Goal: Task Accomplishment & Management: Manage account settings

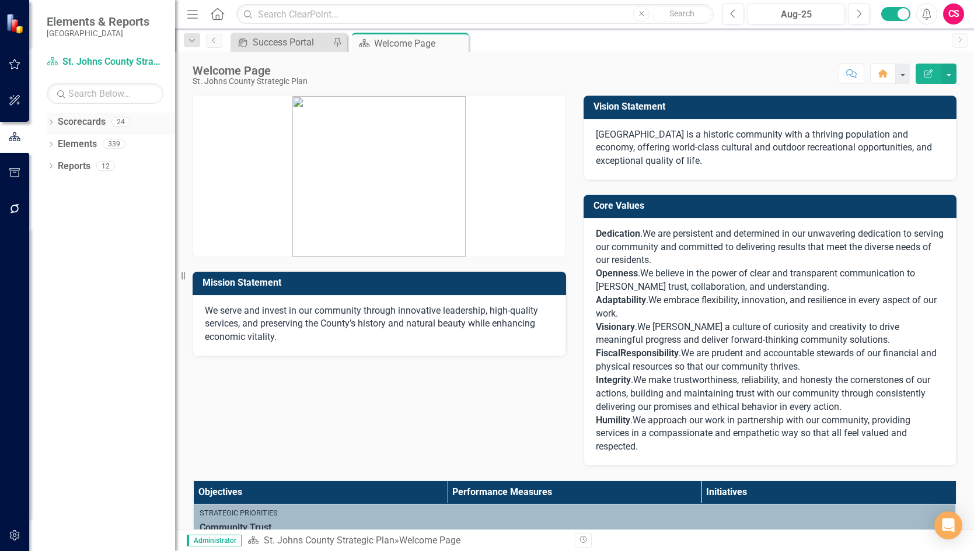
click at [48, 121] on icon "Dropdown" at bounding box center [51, 123] width 8 height 6
click at [59, 144] on icon "Dropdown" at bounding box center [57, 143] width 9 height 7
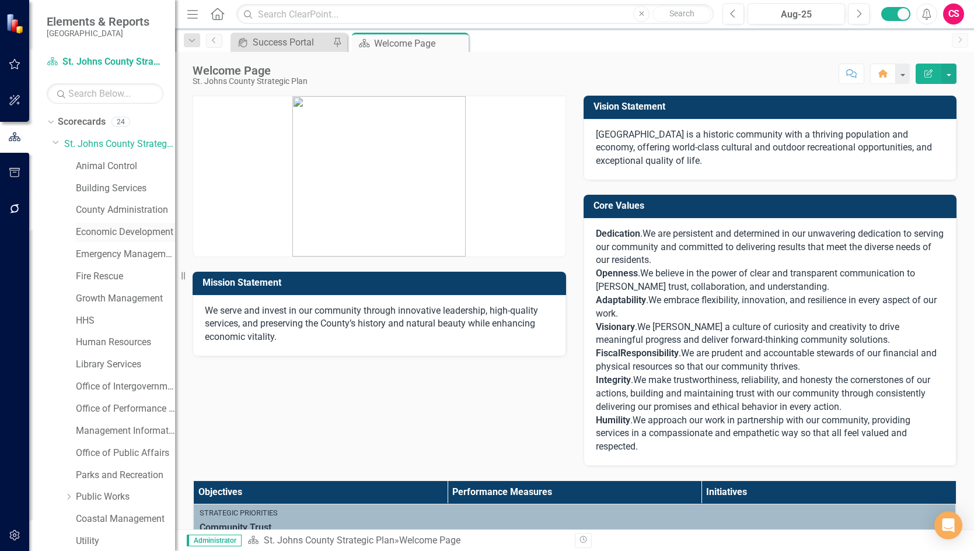
click at [109, 235] on link "Economic Development" at bounding box center [125, 232] width 99 height 13
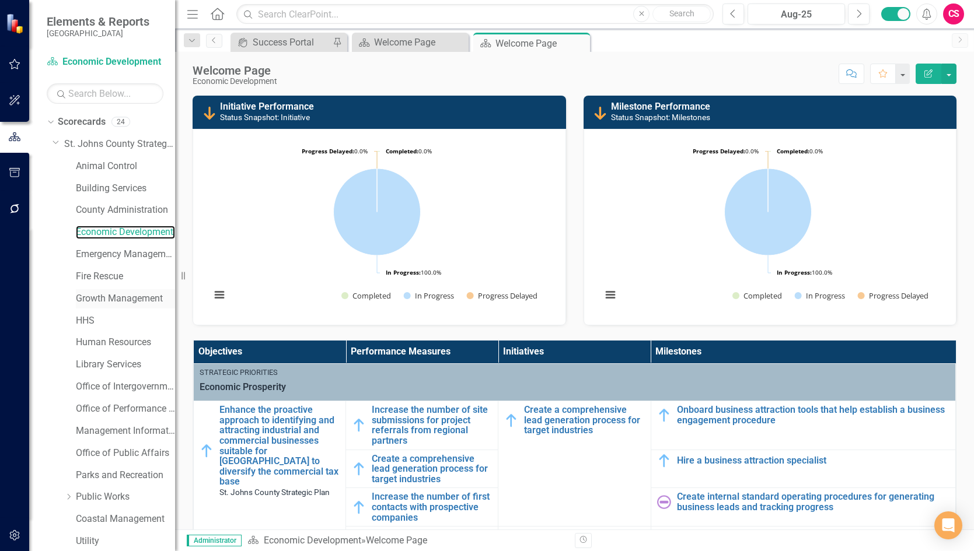
scroll to position [47, 0]
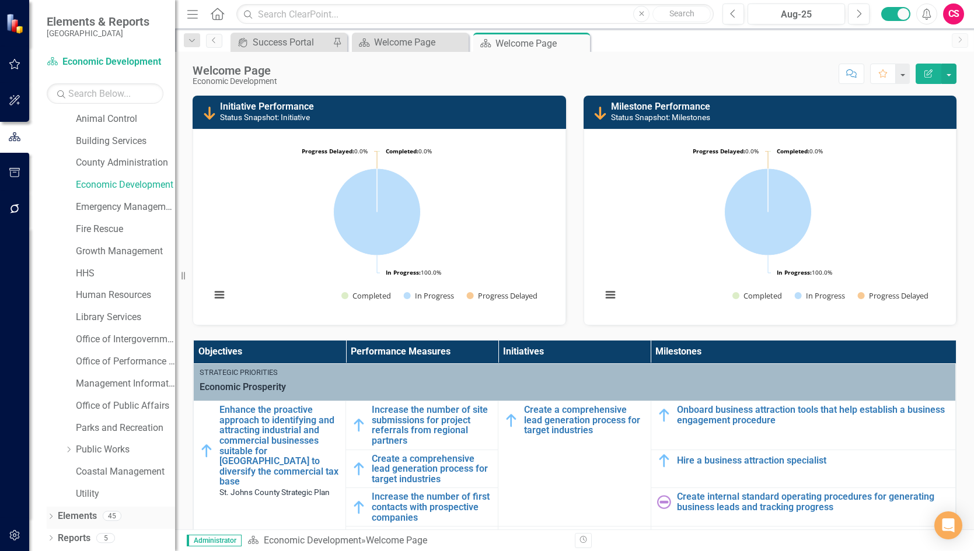
click at [50, 519] on icon at bounding box center [51, 516] width 3 height 5
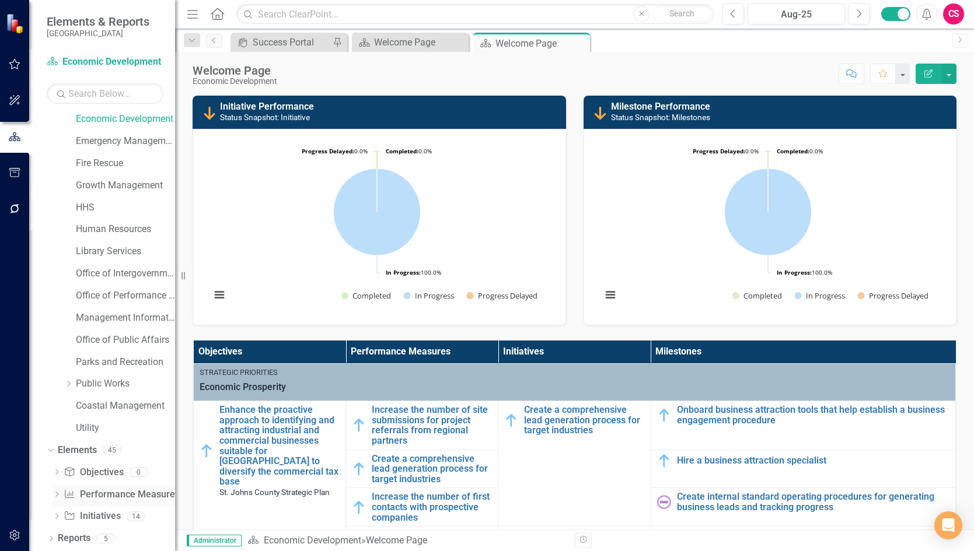
click at [95, 495] on link "Performance Measure Performance Measures" at bounding box center [122, 494] width 116 height 13
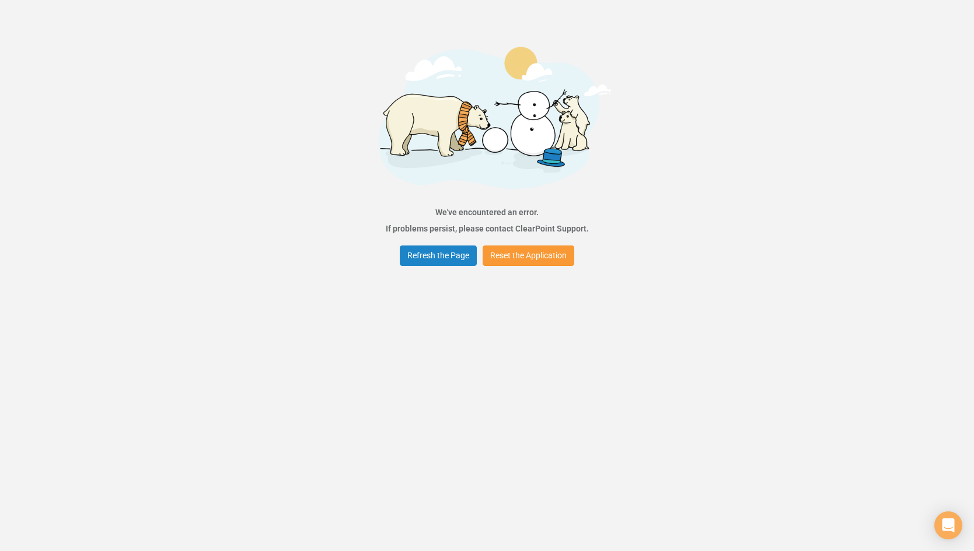
click at [529, 254] on button "Reset the Application" at bounding box center [528, 256] width 92 height 20
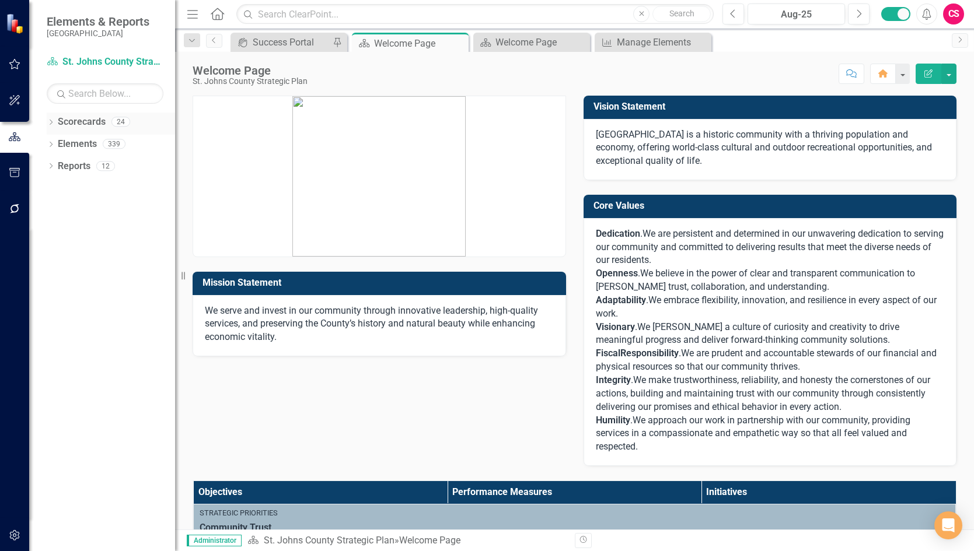
click at [51, 121] on icon "Dropdown" at bounding box center [51, 123] width 8 height 6
click at [57, 146] on icon "Dropdown" at bounding box center [57, 143] width 9 height 7
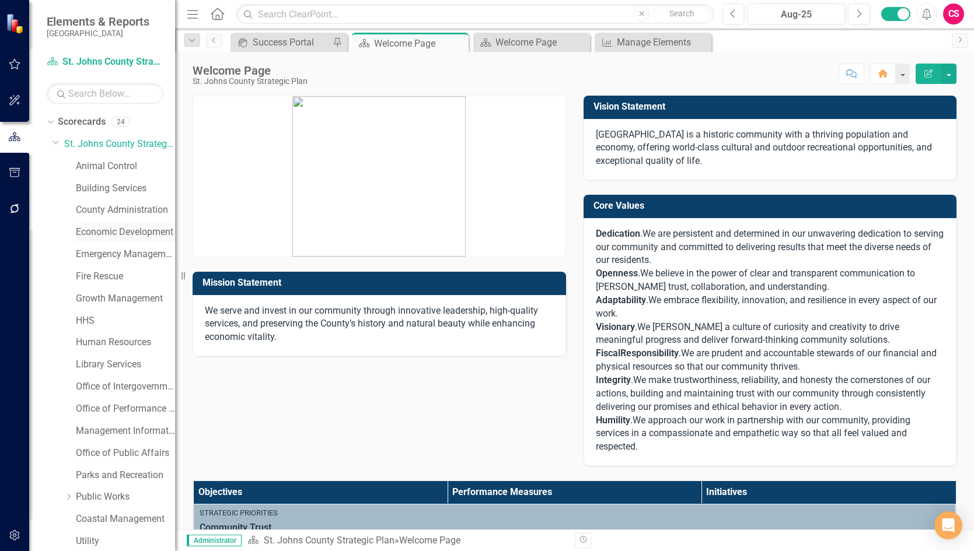
click at [96, 230] on link "Economic Development" at bounding box center [125, 232] width 99 height 13
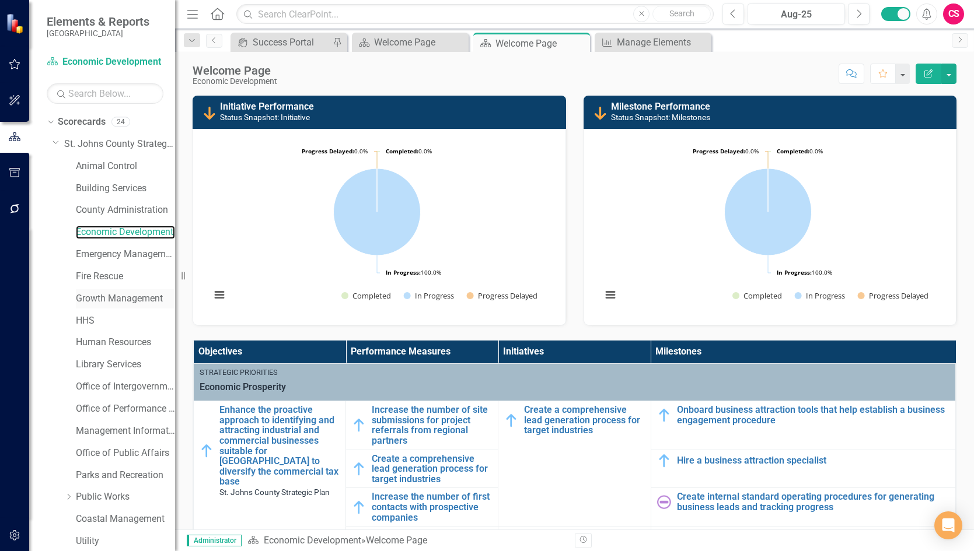
scroll to position [47, 0]
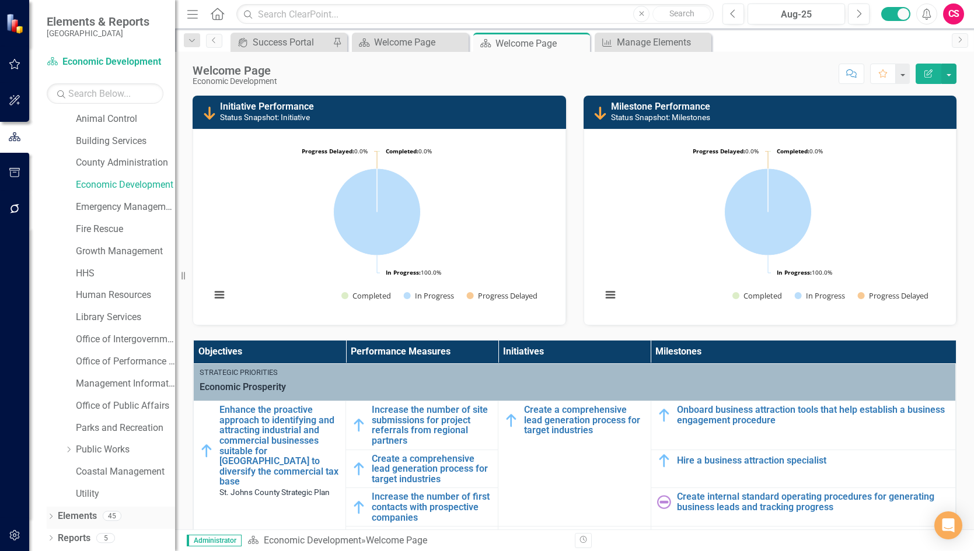
click at [50, 517] on icon "Dropdown" at bounding box center [51, 518] width 8 height 6
click at [72, 510] on link "Elements" at bounding box center [77, 516] width 39 height 13
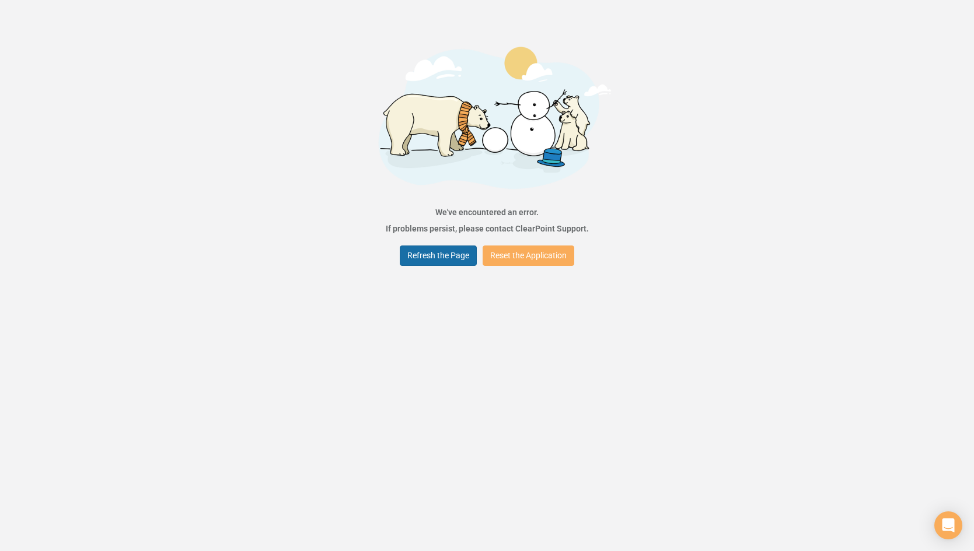
click at [446, 254] on button "Refresh the Page" at bounding box center [438, 256] width 77 height 20
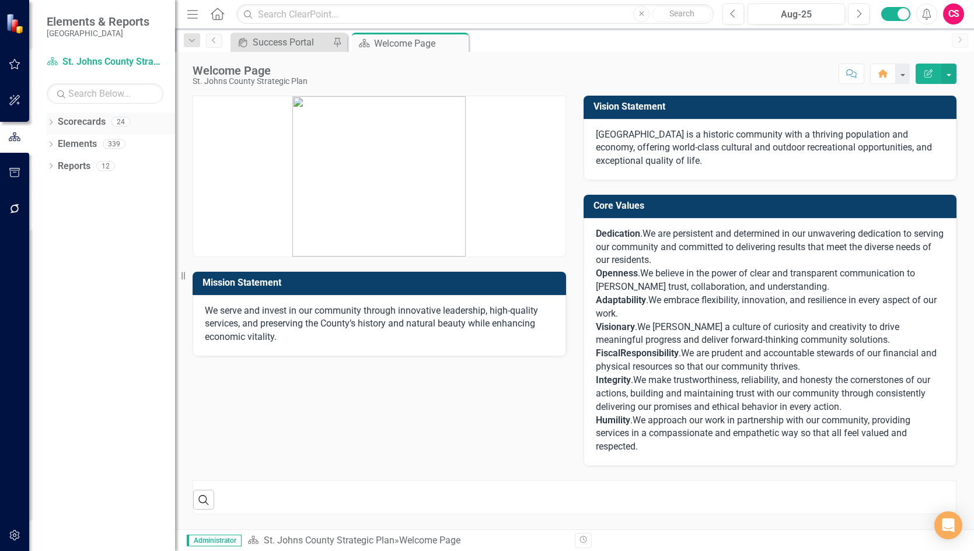
click at [47, 123] on icon "Dropdown" at bounding box center [51, 123] width 8 height 6
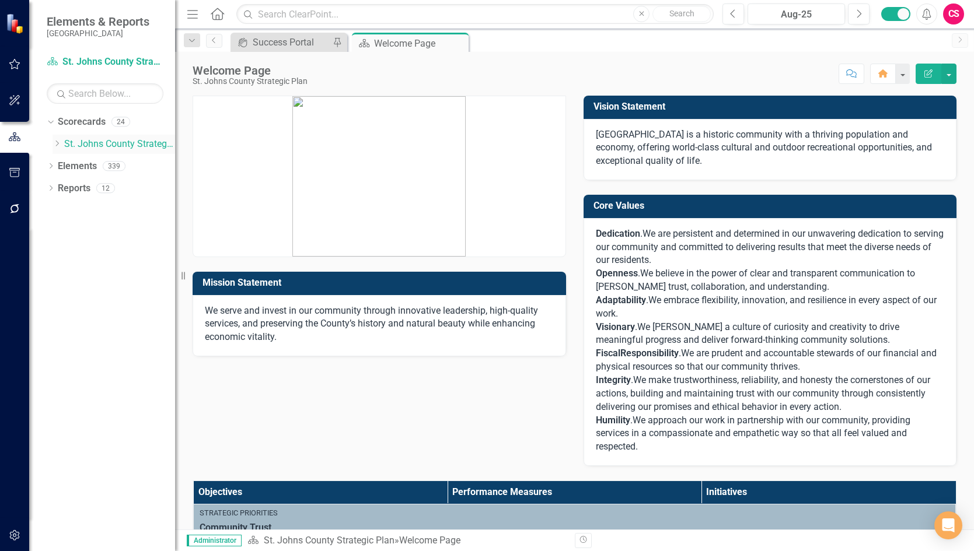
click at [55, 145] on icon "Dropdown" at bounding box center [57, 143] width 9 height 7
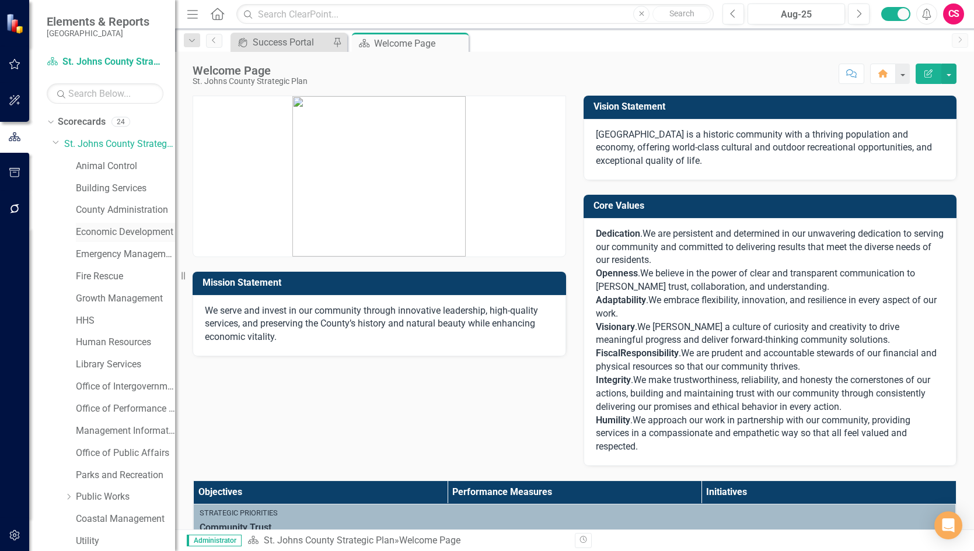
click at [111, 229] on link "Economic Development" at bounding box center [125, 232] width 99 height 13
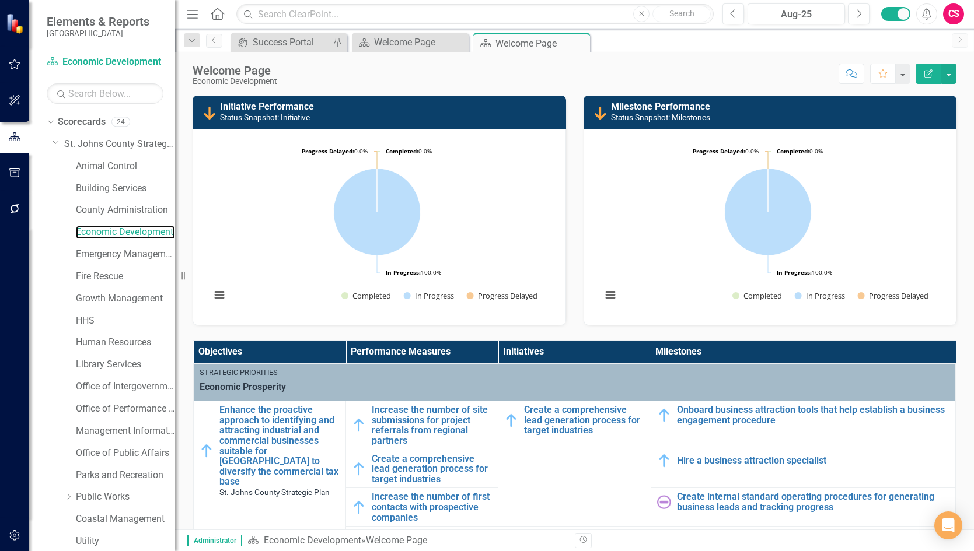
scroll to position [47, 0]
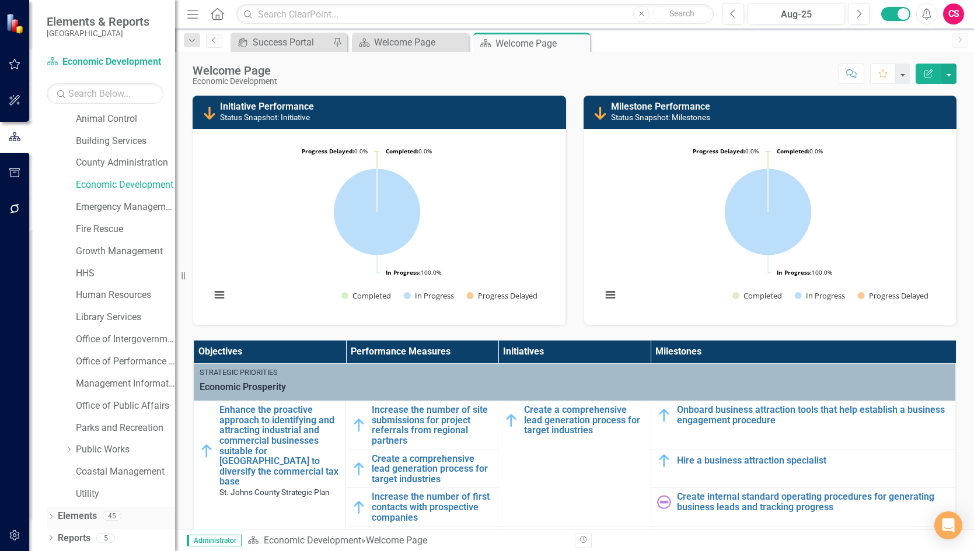
click at [51, 516] on icon "Dropdown" at bounding box center [51, 518] width 8 height 6
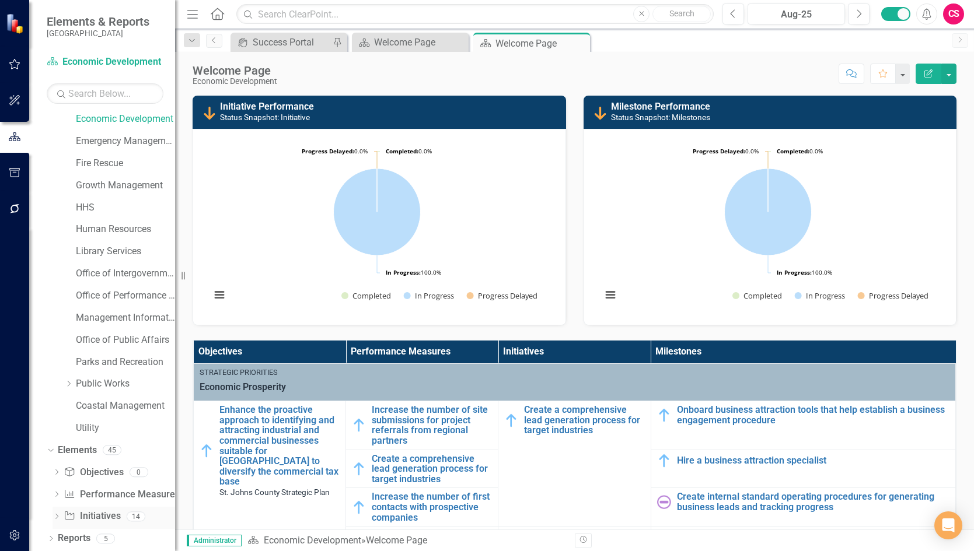
click at [93, 515] on link "Initiative Initiatives" at bounding box center [92, 516] width 57 height 13
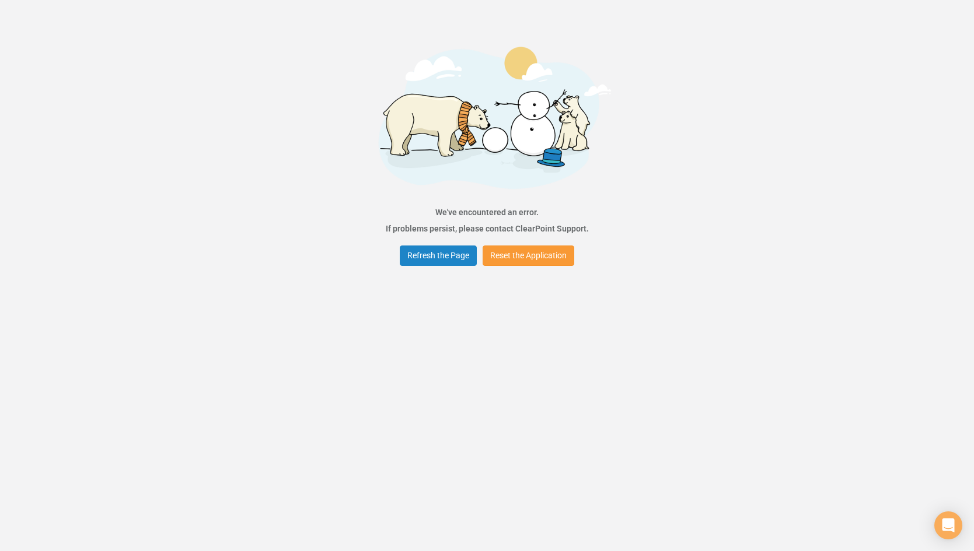
click at [527, 254] on button "Reset the Application" at bounding box center [528, 256] width 92 height 20
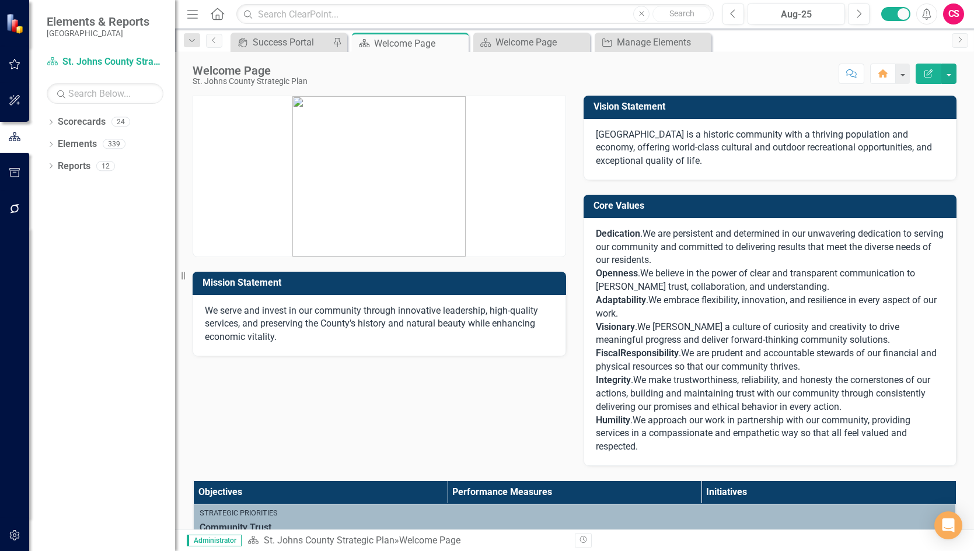
click at [948, 11] on div "CS" at bounding box center [953, 14] width 21 height 21
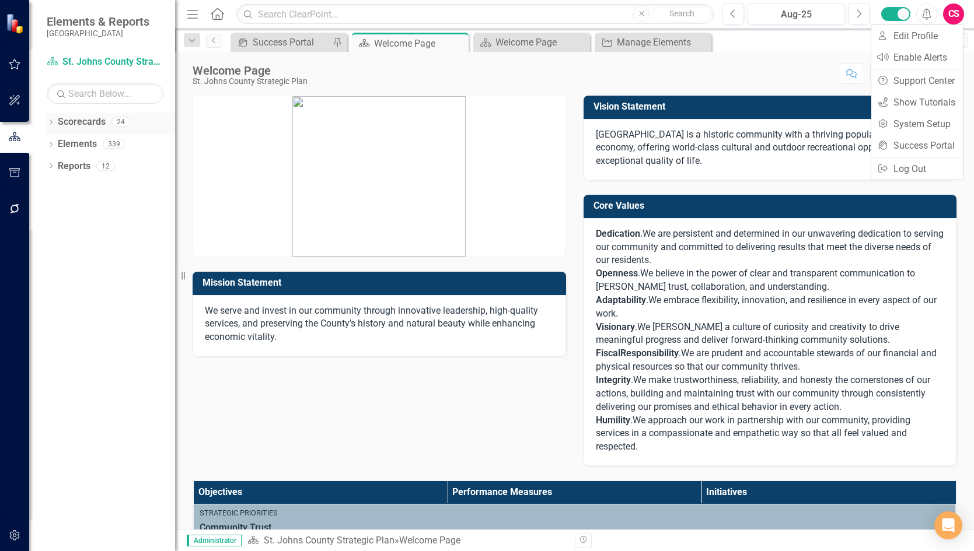
click at [51, 120] on icon "Dropdown" at bounding box center [51, 123] width 8 height 6
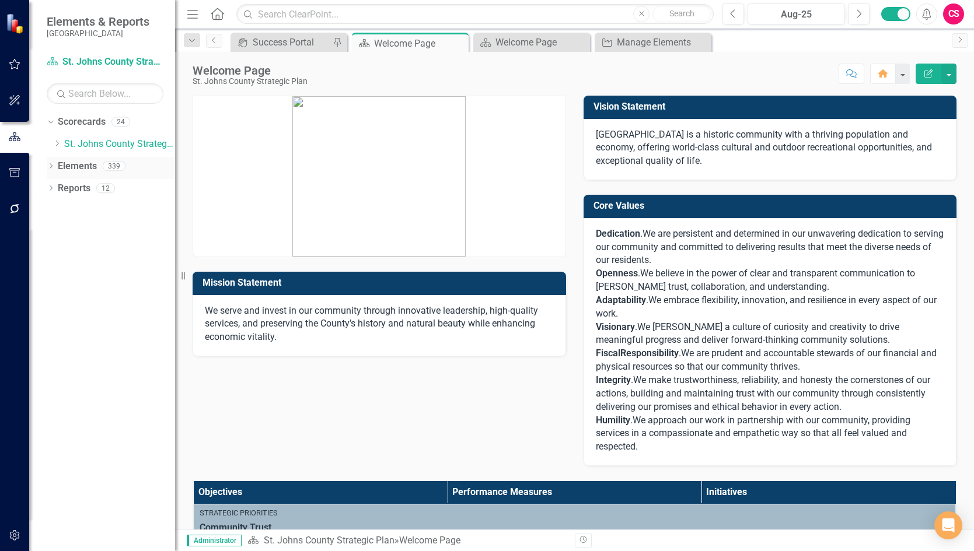
click at [67, 162] on link "Elements" at bounding box center [77, 166] width 39 height 13
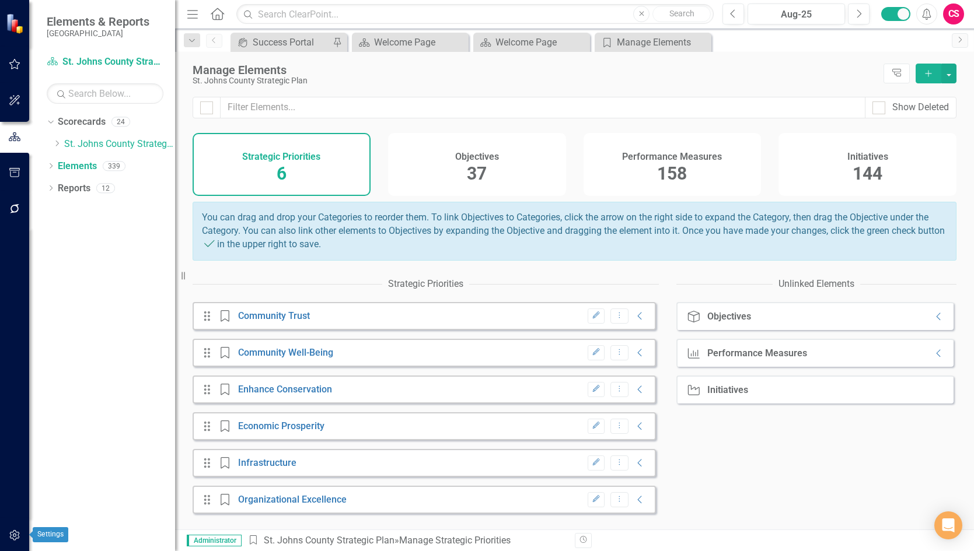
click at [12, 535] on icon "button" at bounding box center [15, 535] width 12 height 9
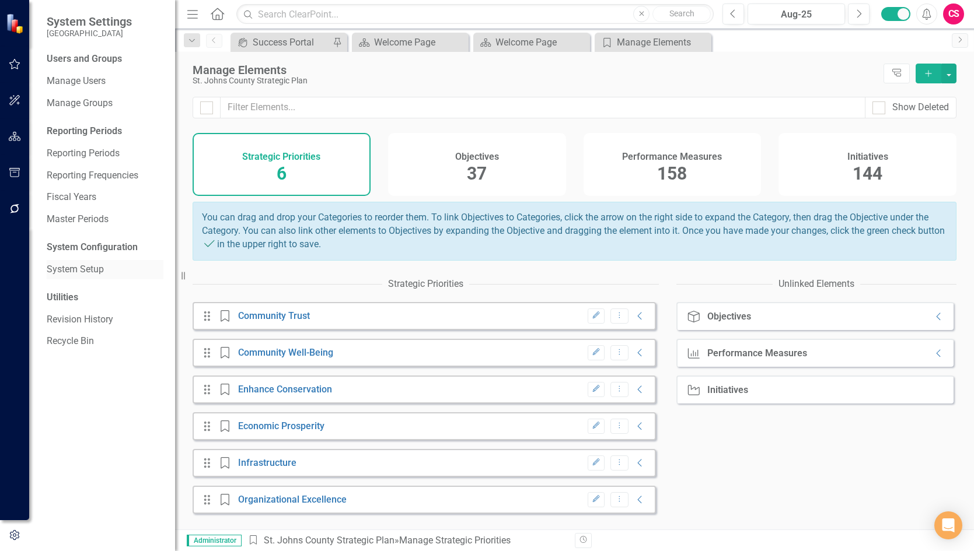
click at [82, 267] on link "System Setup" at bounding box center [105, 269] width 117 height 13
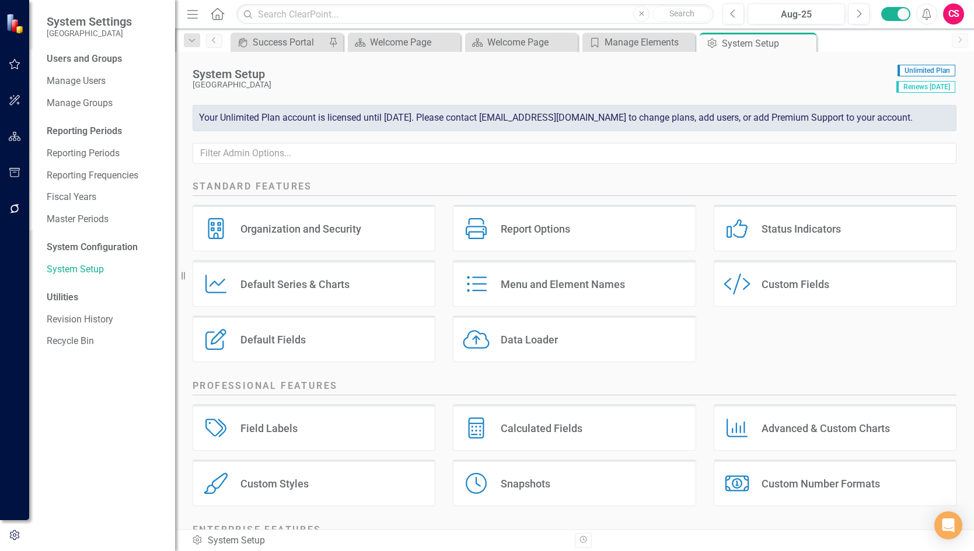
click at [578, 284] on div "Menu and Element Names" at bounding box center [563, 284] width 124 height 13
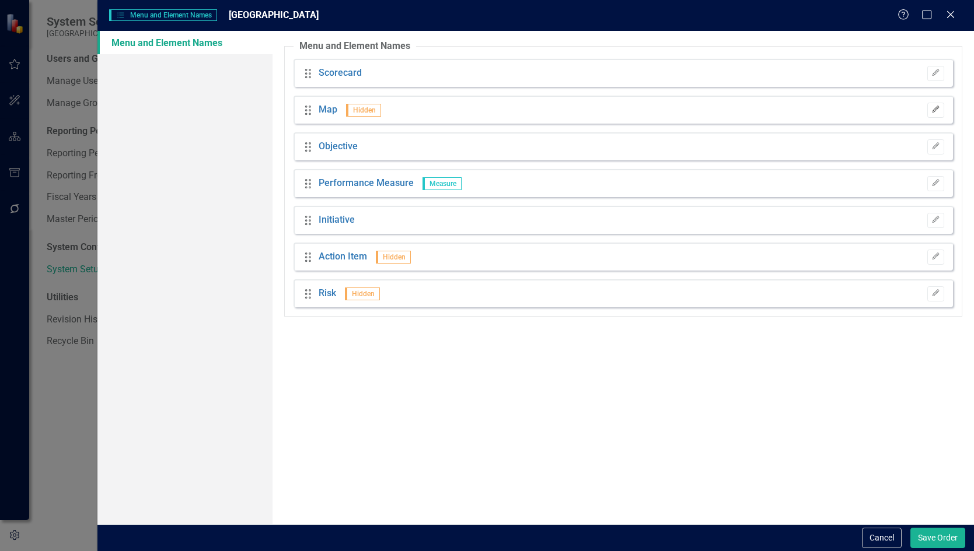
click at [932, 110] on icon "Edit" at bounding box center [935, 109] width 9 height 7
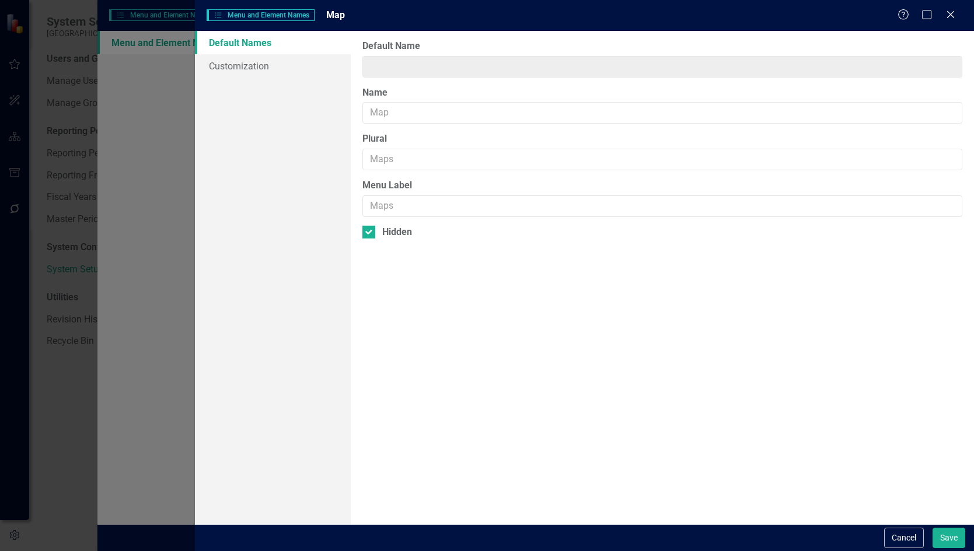
type input "Map"
click at [240, 64] on link "Customization" at bounding box center [273, 65] width 156 height 23
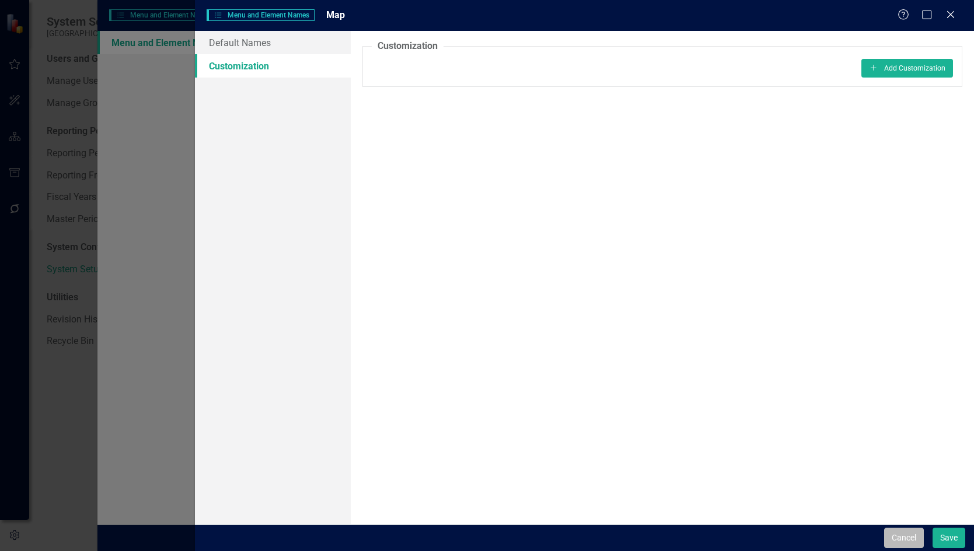
drag, startPoint x: 912, startPoint y: 536, endPoint x: 905, endPoint y: 530, distance: 9.1
click at [911, 535] on button "Cancel" at bounding box center [904, 538] width 40 height 20
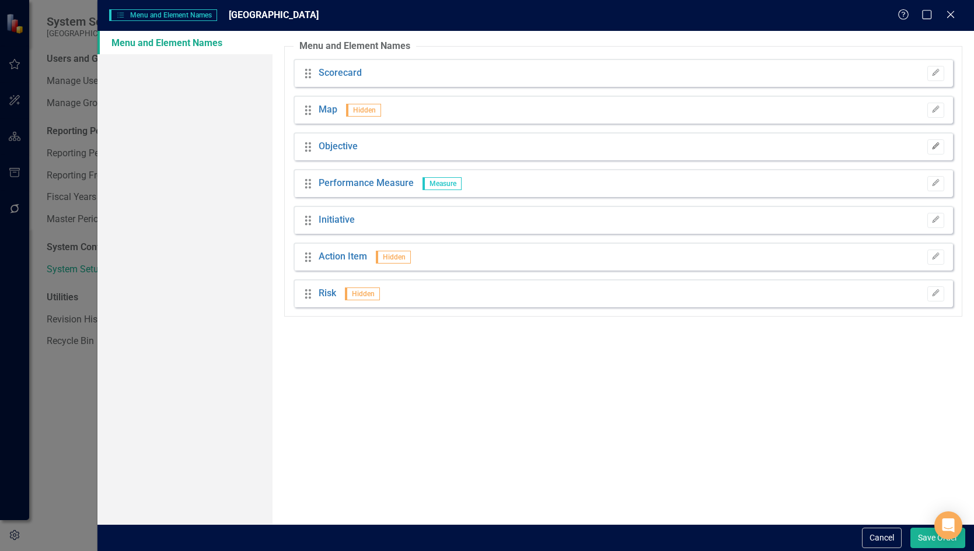
click at [935, 148] on icon "Edit" at bounding box center [935, 146] width 9 height 7
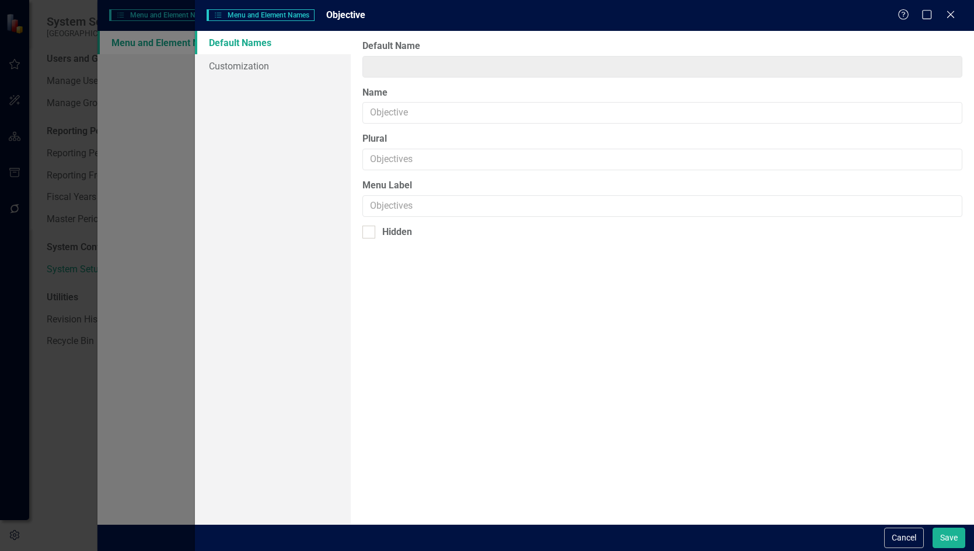
type input "Objective"
click at [273, 63] on link "Customization" at bounding box center [273, 65] width 156 height 23
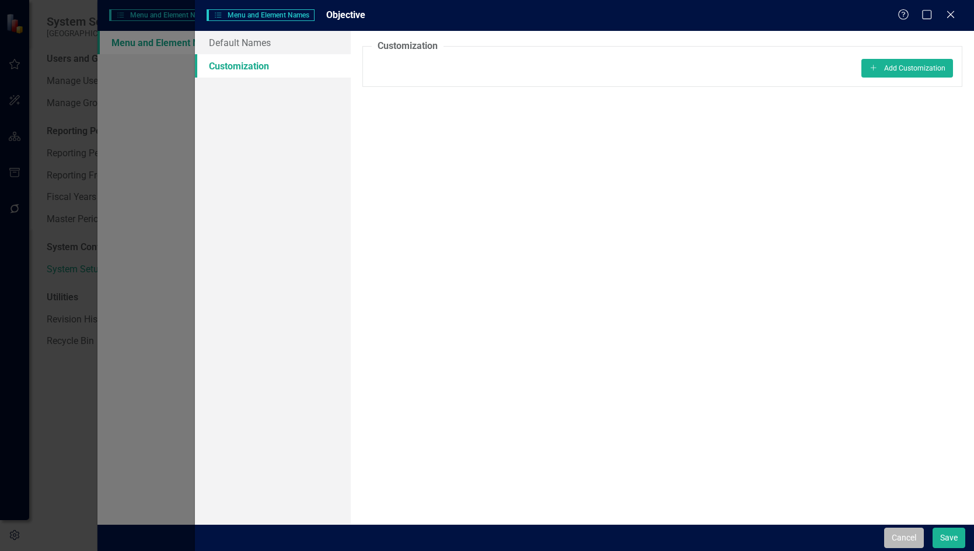
click at [901, 531] on button "Cancel" at bounding box center [904, 538] width 40 height 20
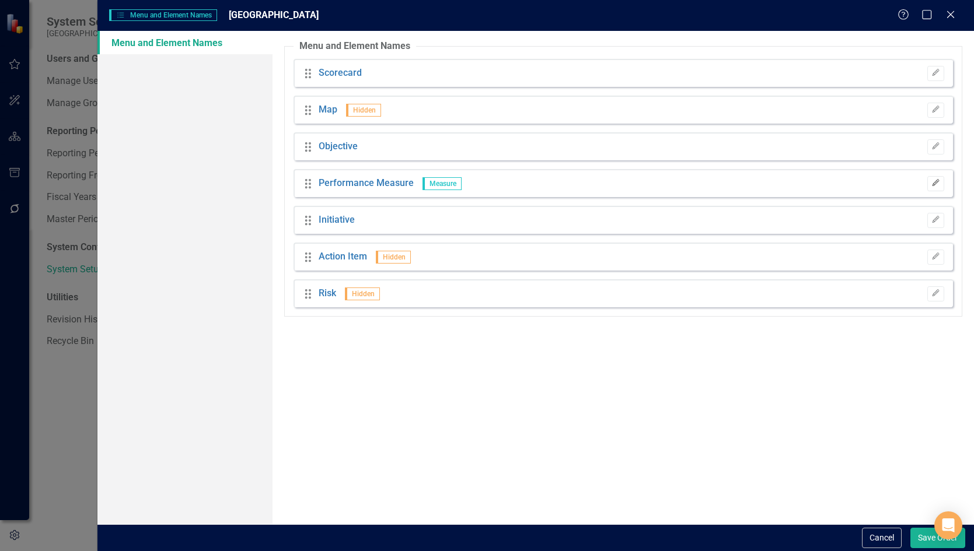
click at [938, 184] on icon "Edit" at bounding box center [935, 183] width 9 height 7
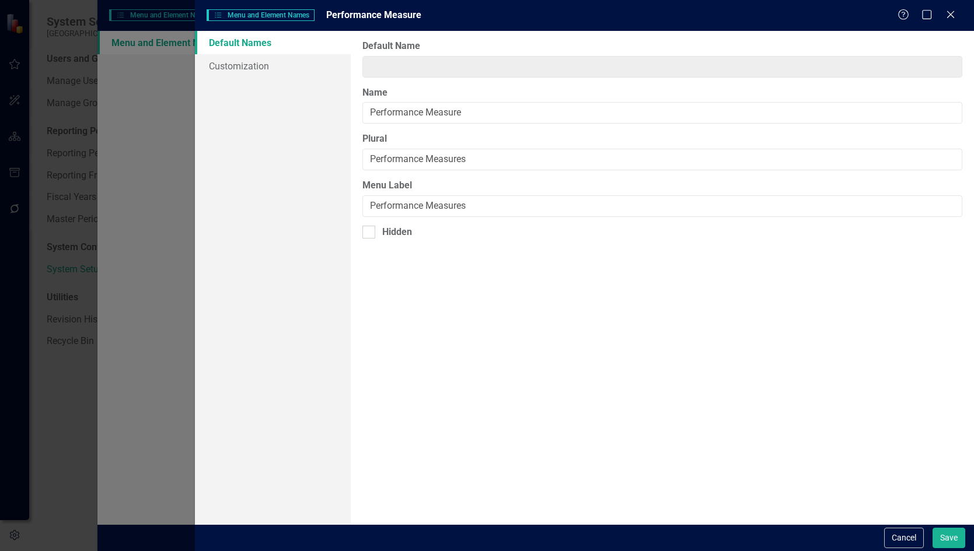
type input "Measure"
click at [251, 62] on link "Customization" at bounding box center [273, 65] width 156 height 23
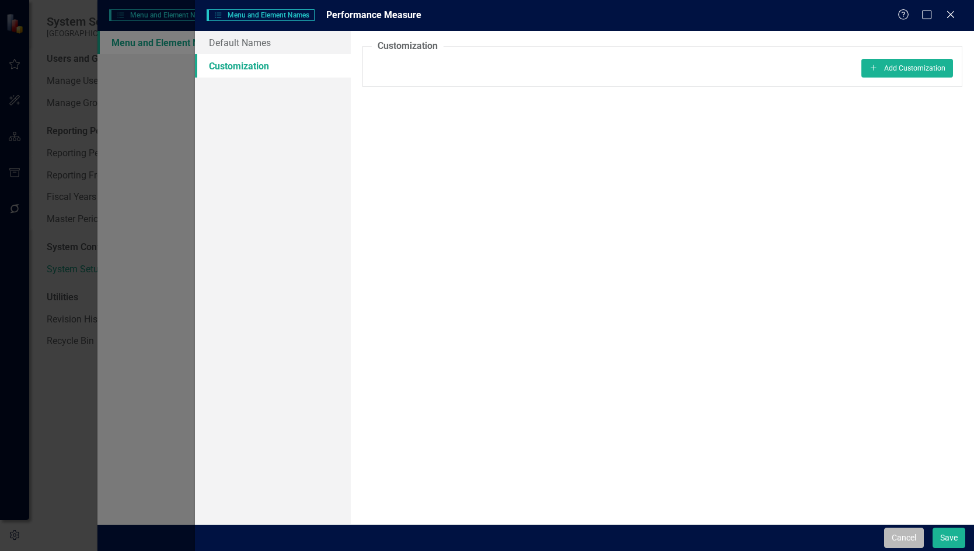
click at [902, 540] on button "Cancel" at bounding box center [904, 538] width 40 height 20
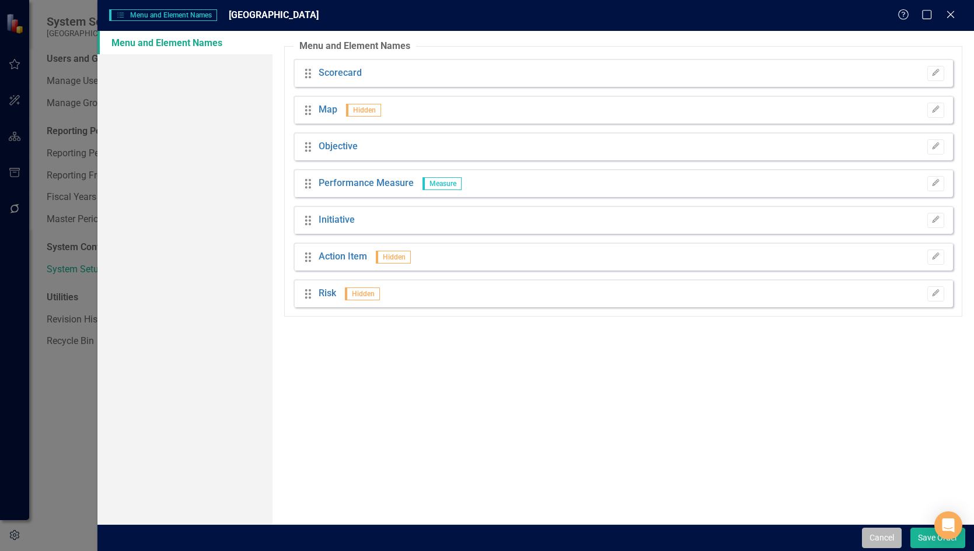
click at [883, 533] on button "Cancel" at bounding box center [882, 538] width 40 height 20
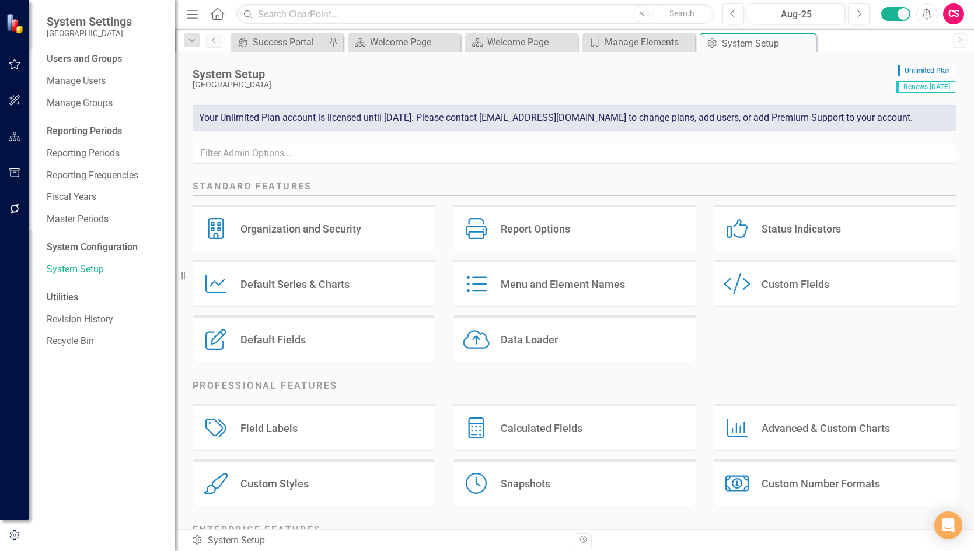
click at [954, 13] on div "CS" at bounding box center [953, 14] width 21 height 21
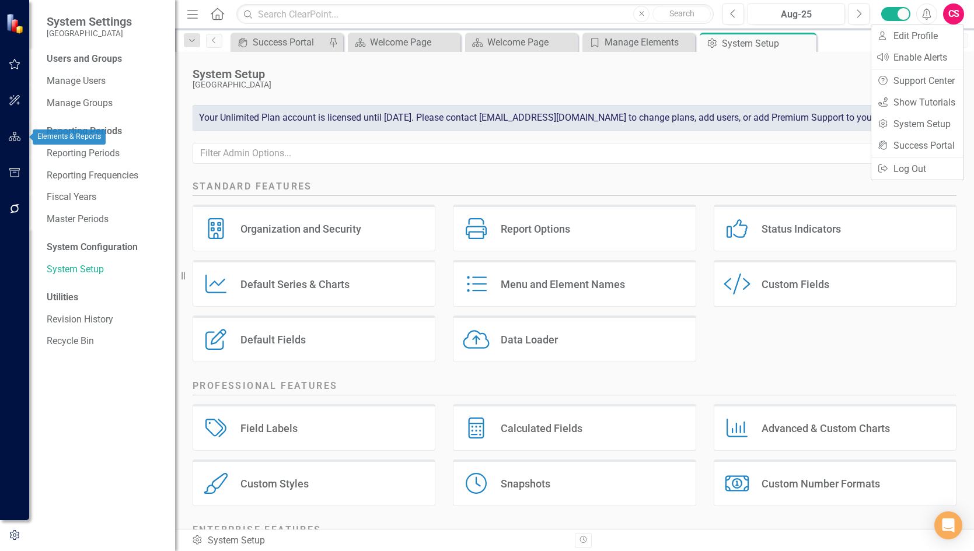
click at [18, 135] on icon "button" at bounding box center [15, 136] width 12 height 9
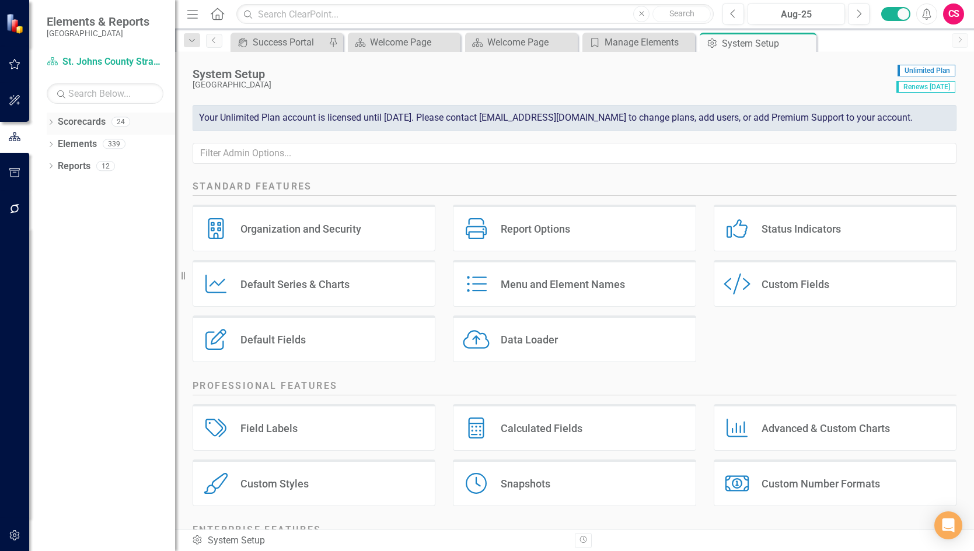
click at [51, 120] on icon "Dropdown" at bounding box center [51, 123] width 8 height 6
click at [79, 165] on link "Elements" at bounding box center [77, 166] width 39 height 13
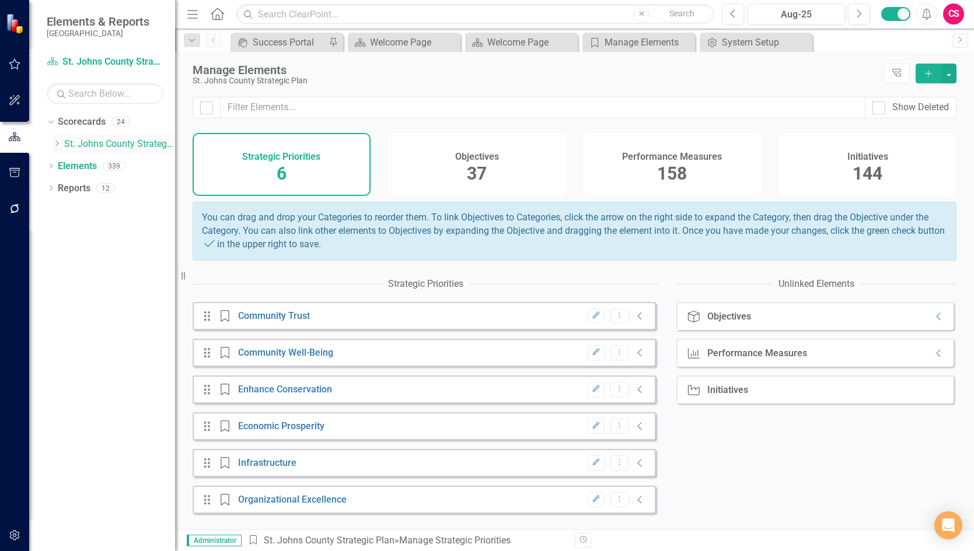
click at [60, 140] on icon "Dropdown" at bounding box center [57, 143] width 9 height 7
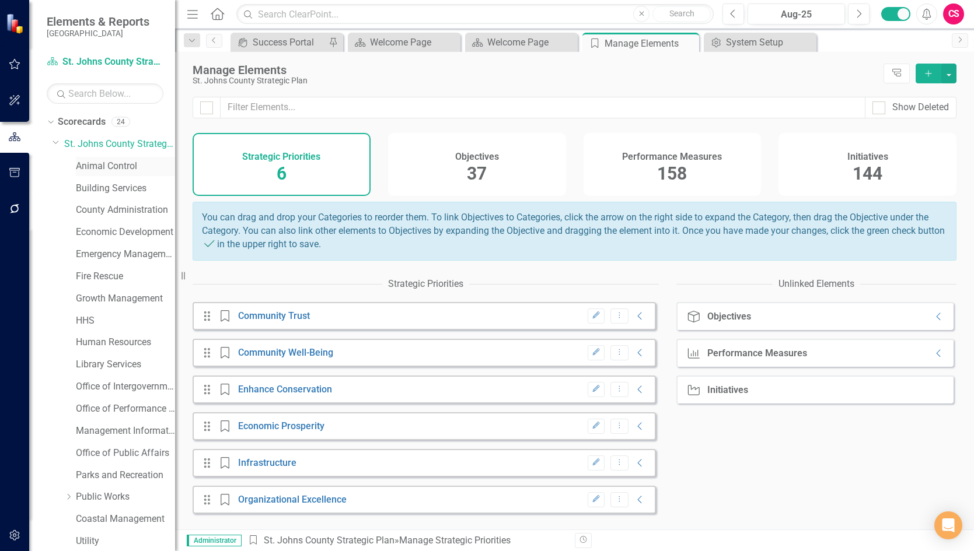
click at [103, 165] on link "Animal Control" at bounding box center [125, 166] width 99 height 13
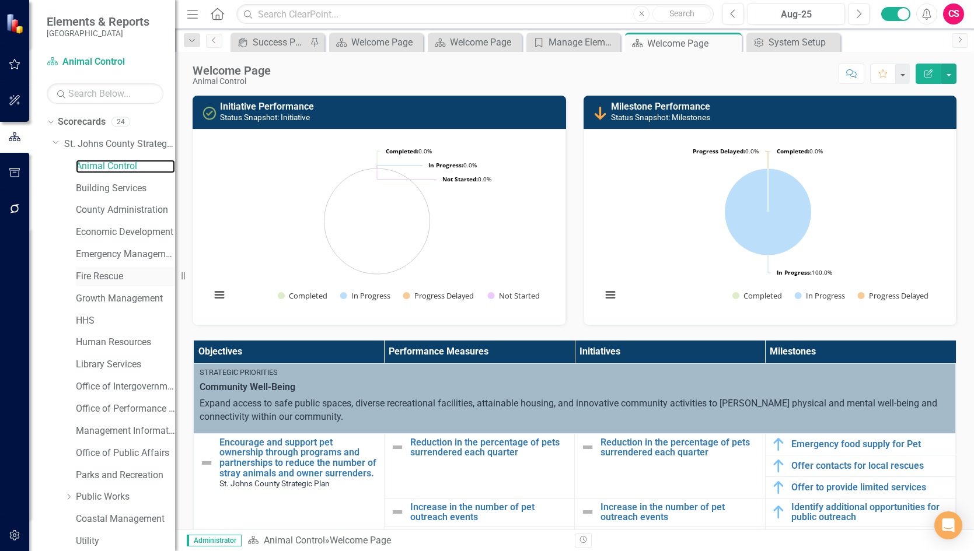
scroll to position [47, 0]
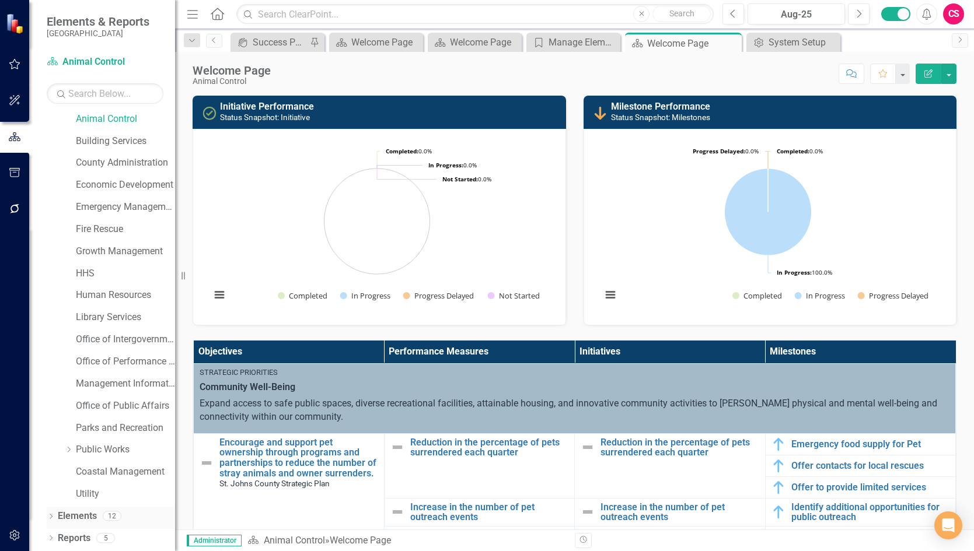
click at [84, 517] on link "Elements" at bounding box center [77, 516] width 39 height 13
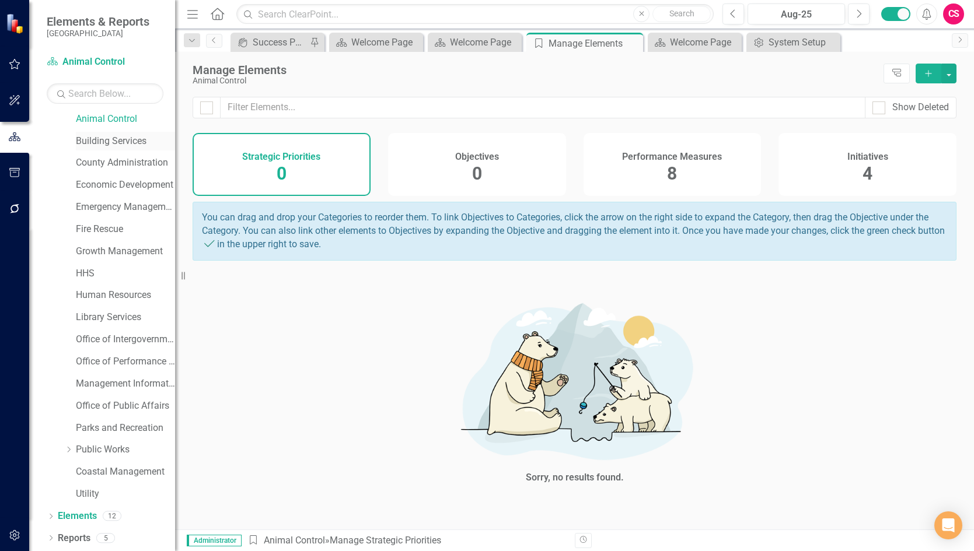
click at [102, 140] on link "Building Services" at bounding box center [125, 141] width 99 height 13
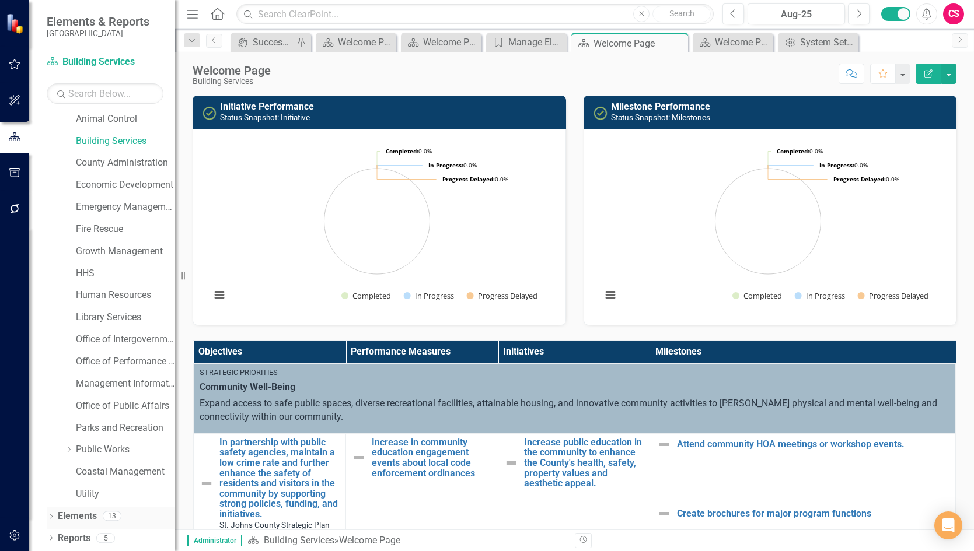
click at [71, 515] on link "Elements" at bounding box center [77, 516] width 39 height 13
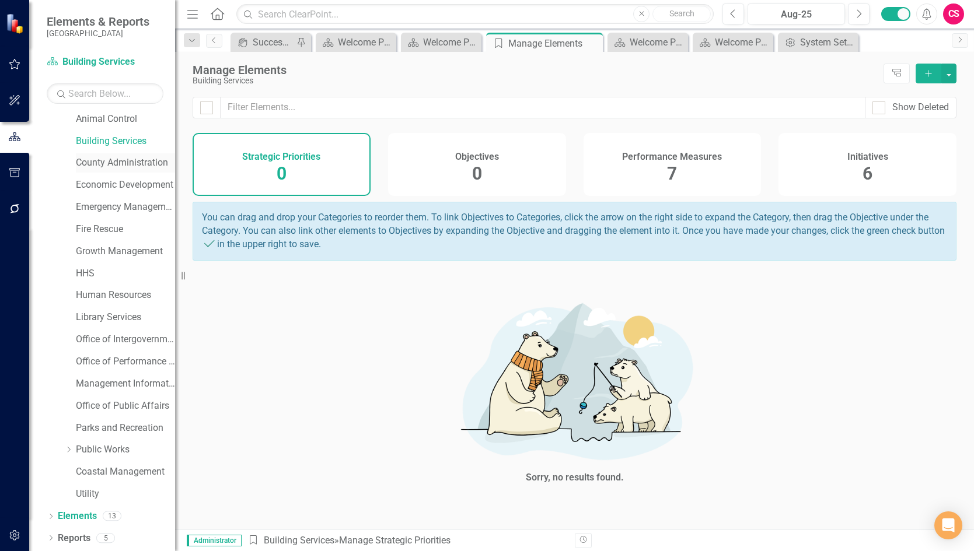
click at [111, 161] on link "County Administration" at bounding box center [125, 162] width 99 height 13
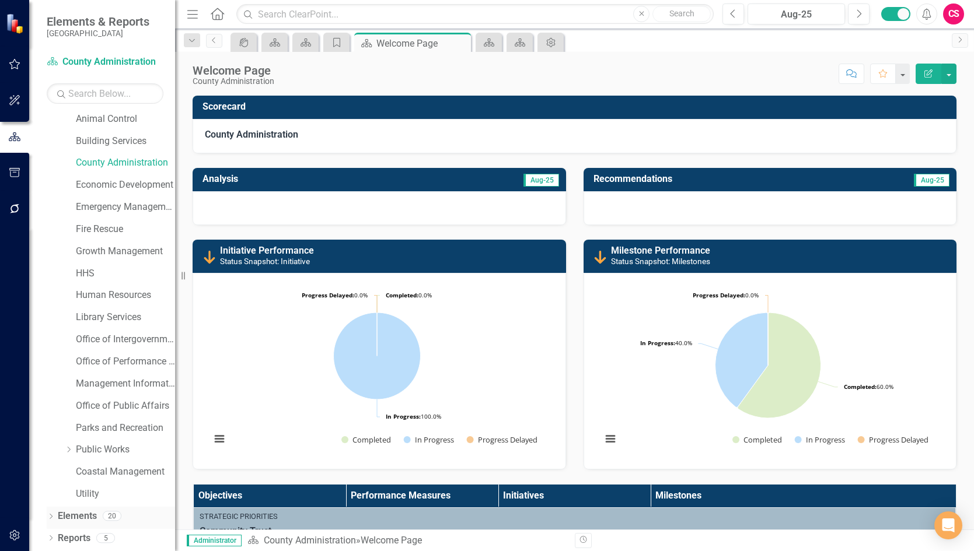
click at [72, 515] on link "Elements" at bounding box center [77, 516] width 39 height 13
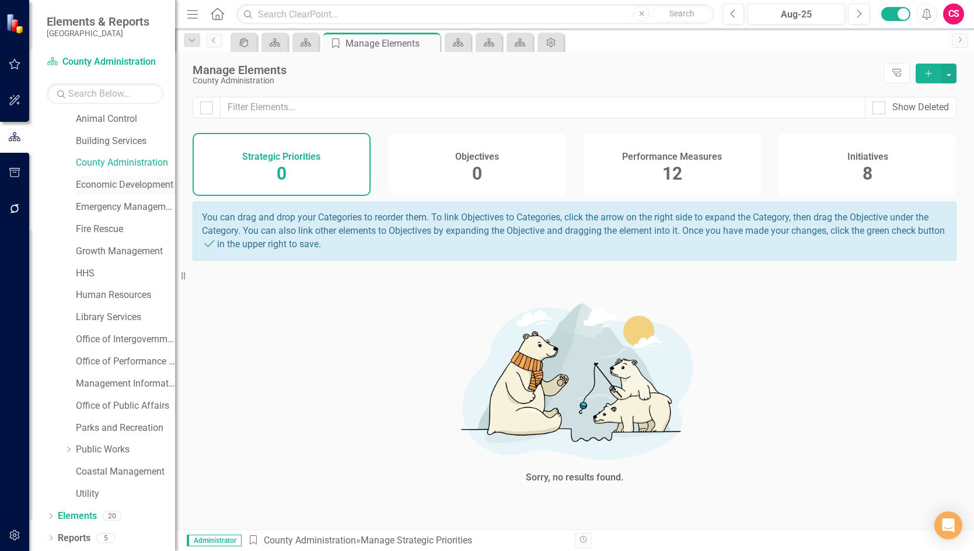
click at [111, 185] on link "Economic Development" at bounding box center [125, 185] width 99 height 13
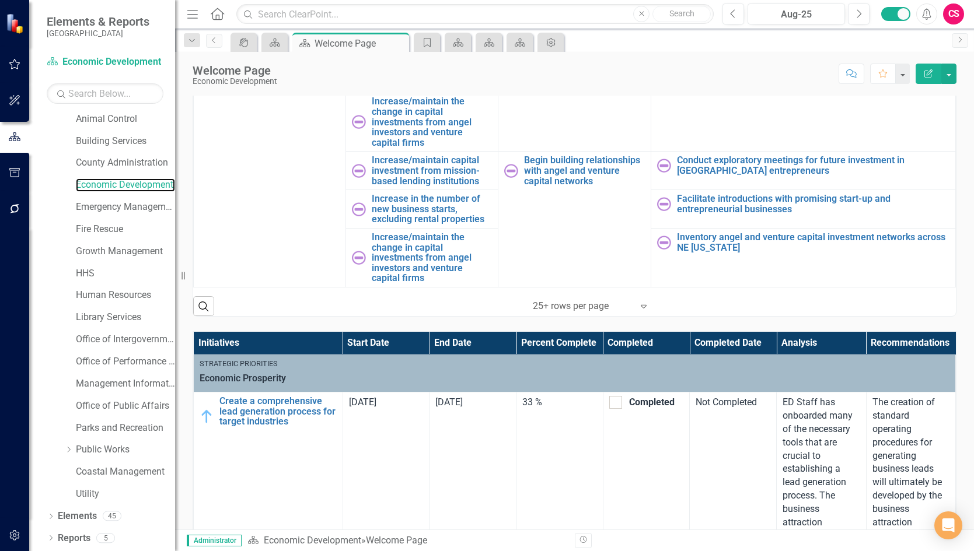
scroll to position [723, 0]
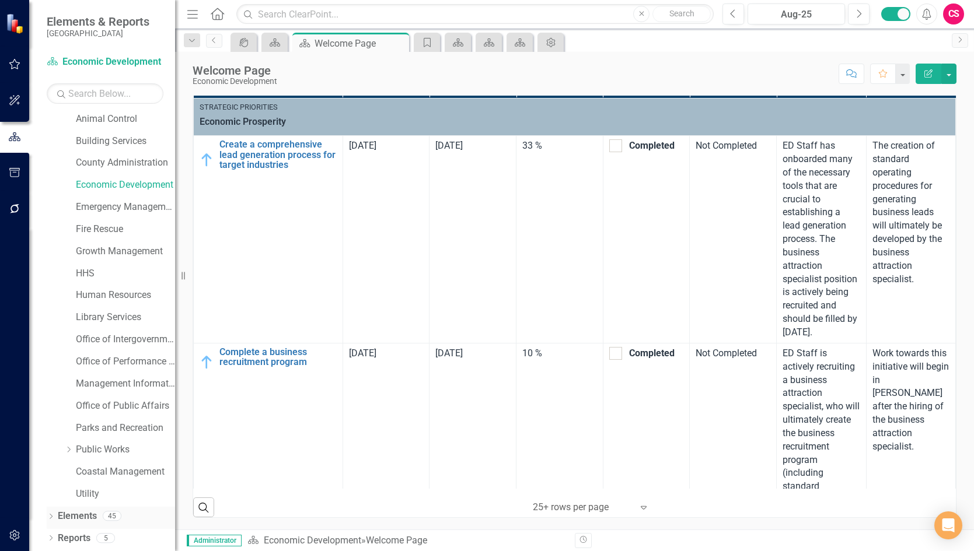
click at [82, 516] on link "Elements" at bounding box center [77, 516] width 39 height 13
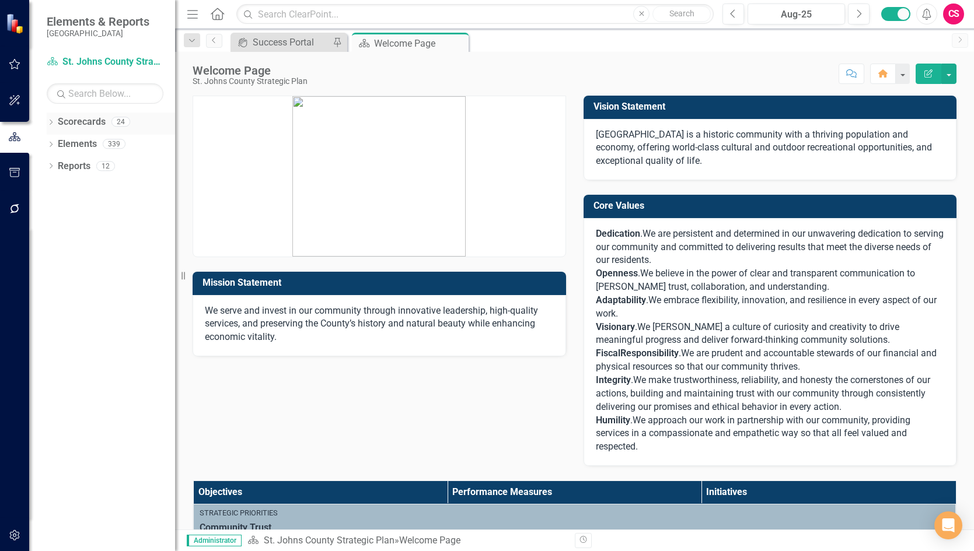
click at [50, 118] on div "Dropdown Scorecards 24" at bounding box center [111, 124] width 128 height 22
click at [51, 145] on icon at bounding box center [51, 144] width 3 height 5
click at [49, 120] on icon "Dropdown" at bounding box center [51, 123] width 8 height 6
click at [60, 144] on icon "Dropdown" at bounding box center [57, 143] width 9 height 7
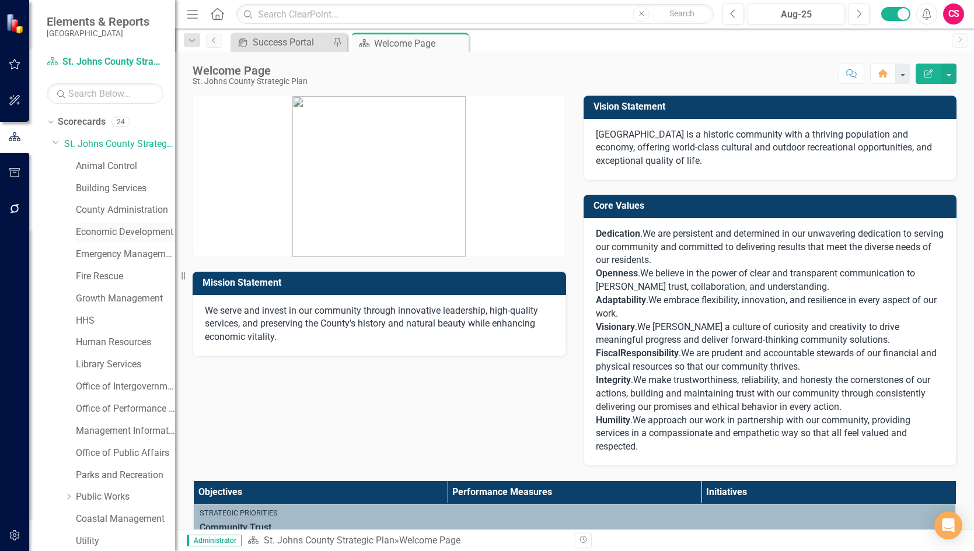
click at [95, 232] on link "Economic Development" at bounding box center [125, 232] width 99 height 13
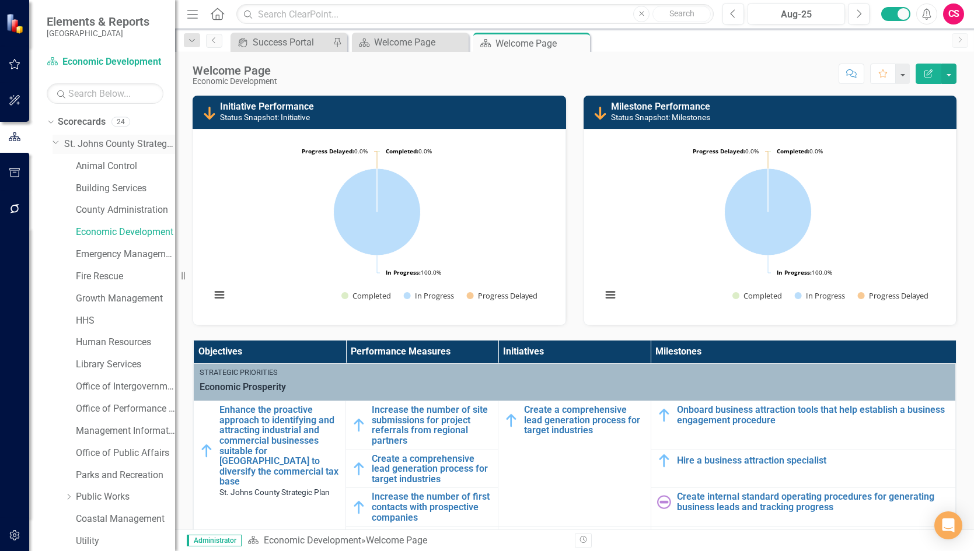
click at [54, 139] on icon "Dropdown" at bounding box center [56, 142] width 7 height 9
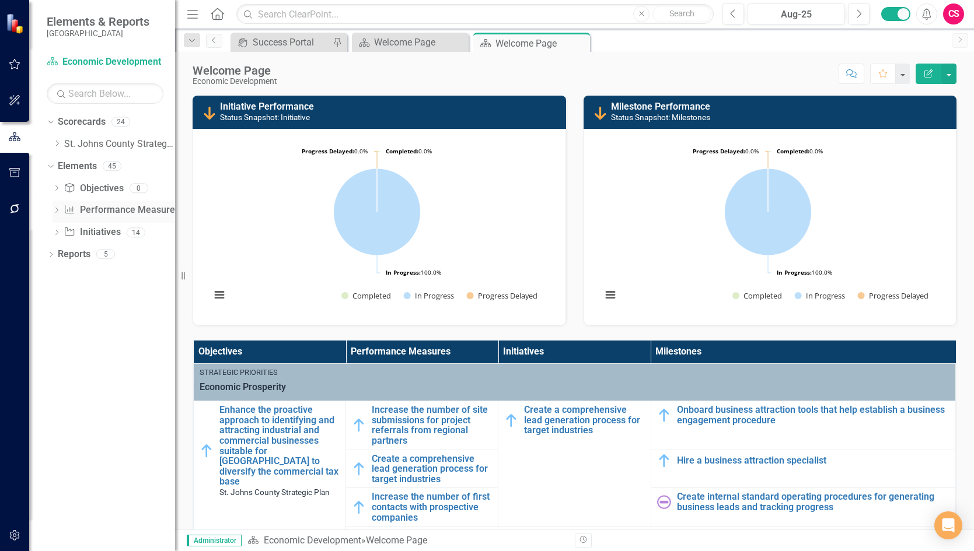
click at [56, 209] on icon "Dropdown" at bounding box center [57, 211] width 8 height 6
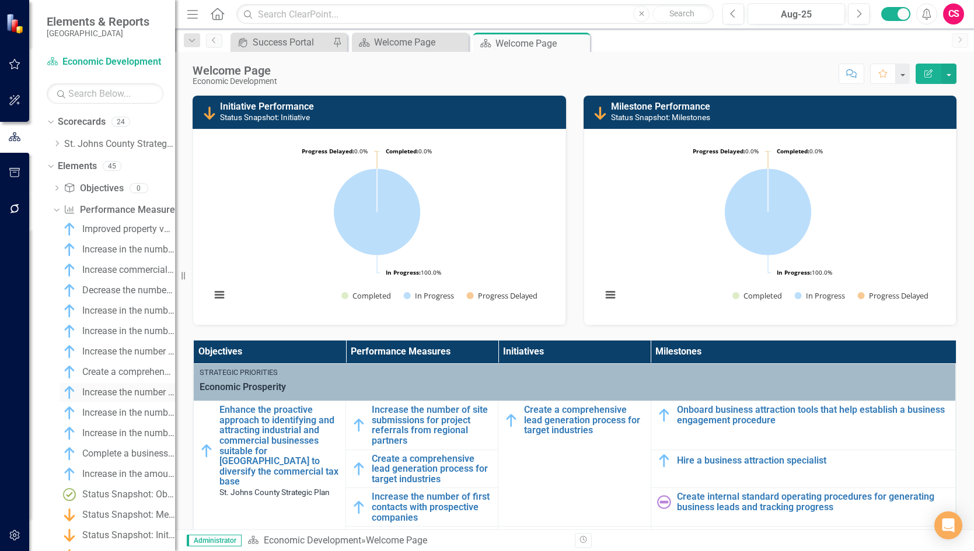
scroll to position [349, 0]
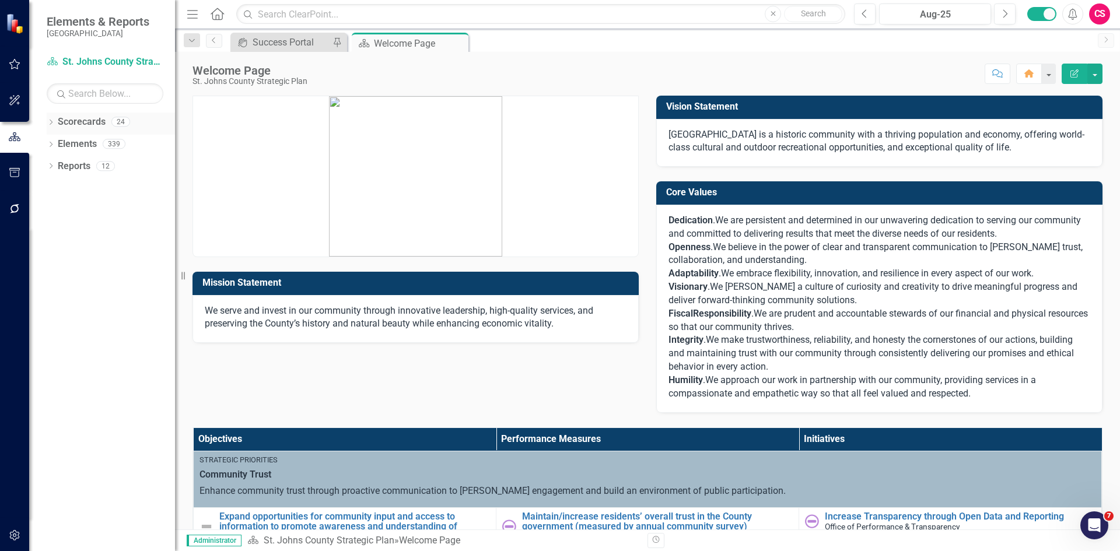
click at [50, 122] on icon "Dropdown" at bounding box center [51, 123] width 8 height 6
click at [58, 141] on icon "Dropdown" at bounding box center [57, 143] width 9 height 7
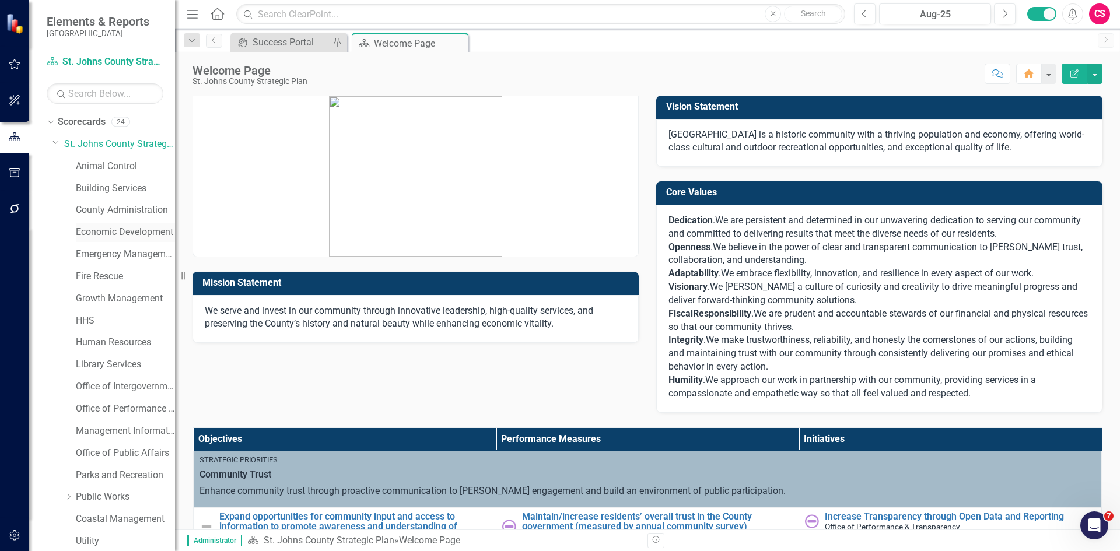
click at [97, 230] on link "Economic Development" at bounding box center [125, 232] width 99 height 13
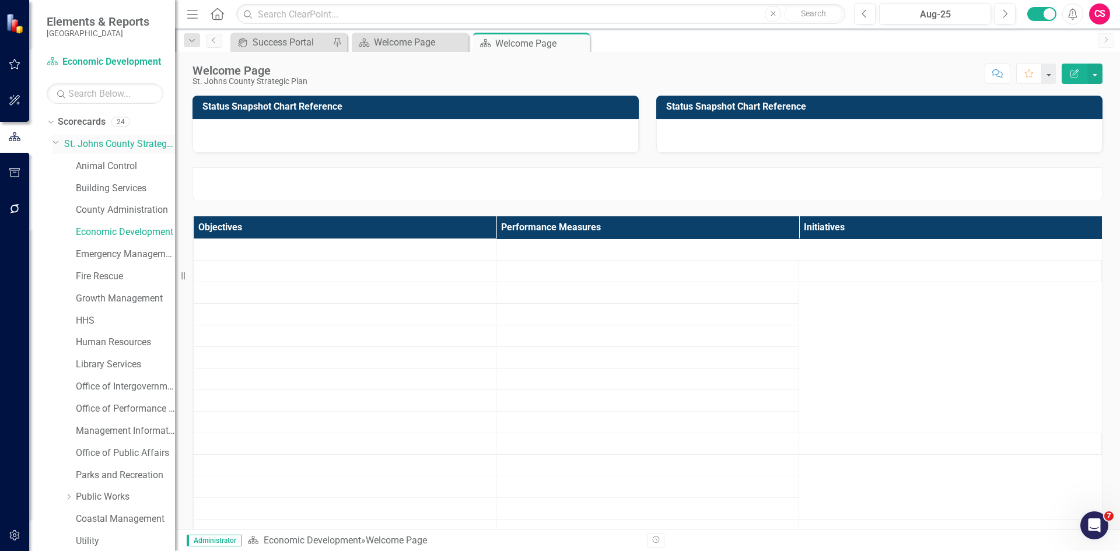
click at [53, 142] on icon "Dropdown" at bounding box center [56, 142] width 7 height 9
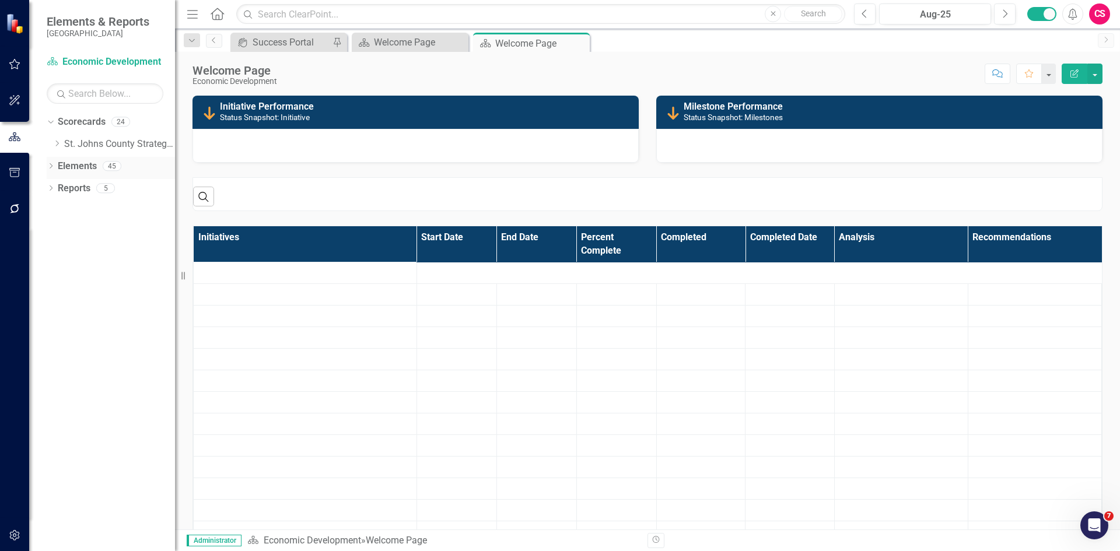
click at [50, 166] on icon "Dropdown" at bounding box center [51, 167] width 8 height 6
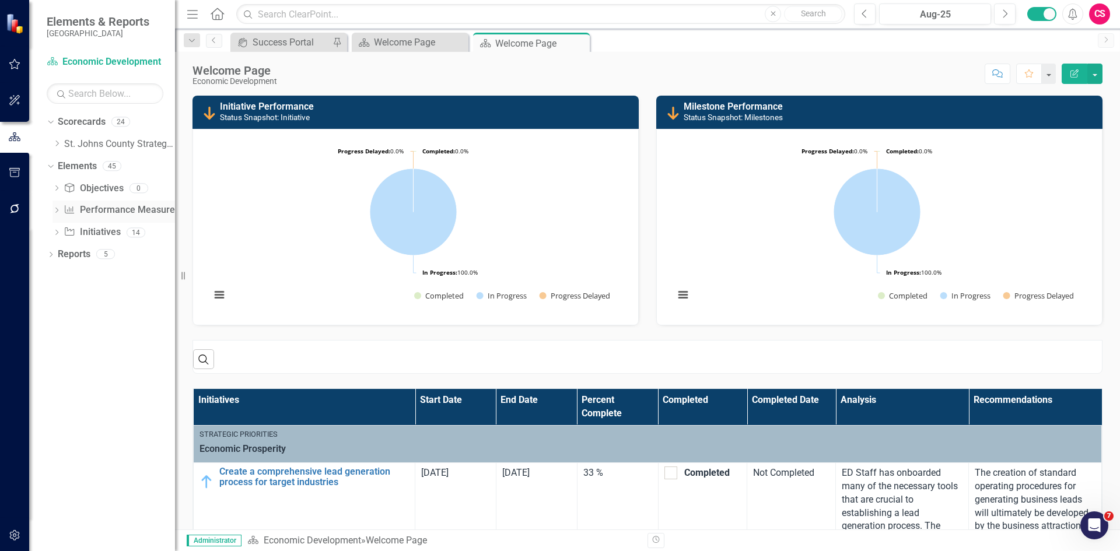
click at [57, 208] on div "Dropdown" at bounding box center [57, 212] width 8 height 10
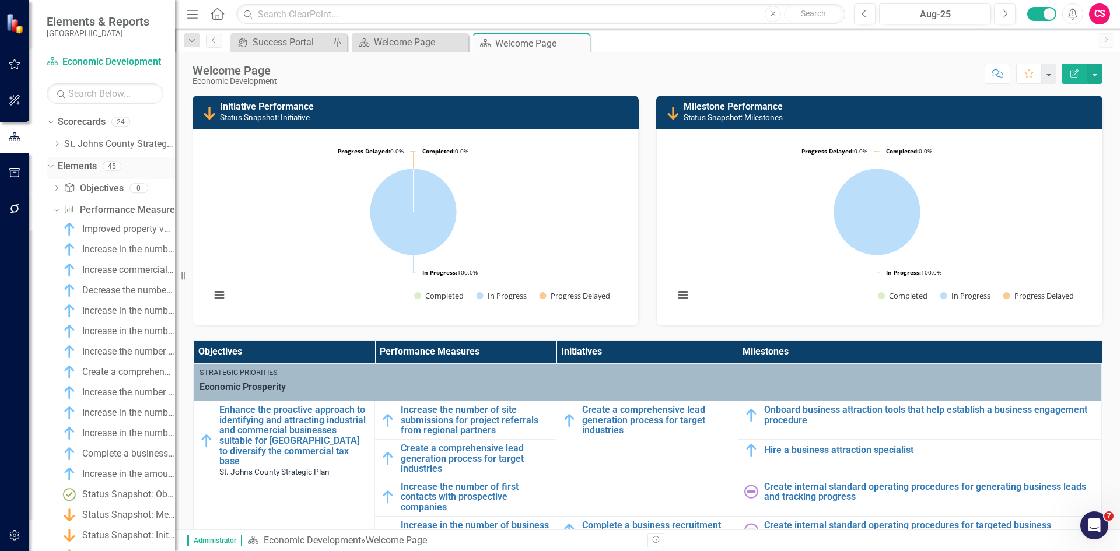
click at [80, 166] on link "Elements" at bounding box center [77, 166] width 39 height 13
